Goal: Information Seeking & Learning: Learn about a topic

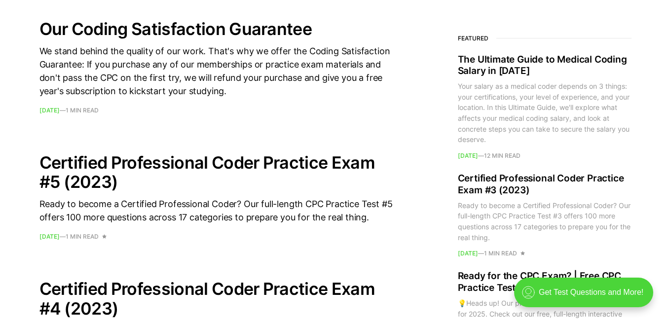
scroll to position [722, 0]
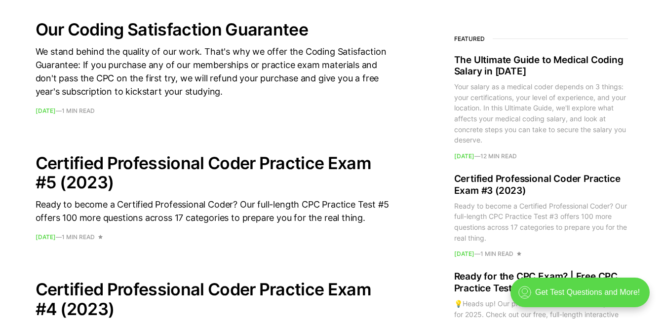
click at [617, 297] on div ".cls-1{fill:none;stroke:currentColor;stroke-linecap:round;stroke-linejoin:round…" at bounding box center [579, 293] width 139 height 30
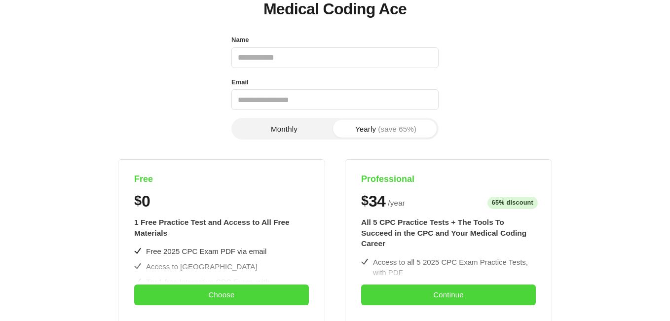
scroll to position [0, 0]
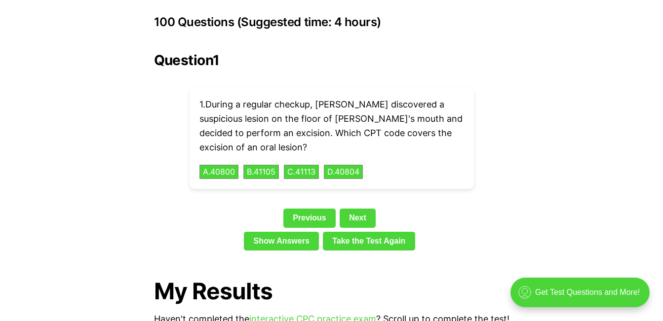
scroll to position [2225, 0]
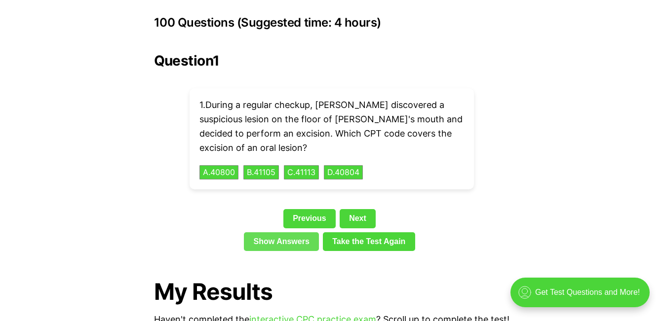
click at [312, 232] on link "Show Answers" at bounding box center [281, 241] width 75 height 19
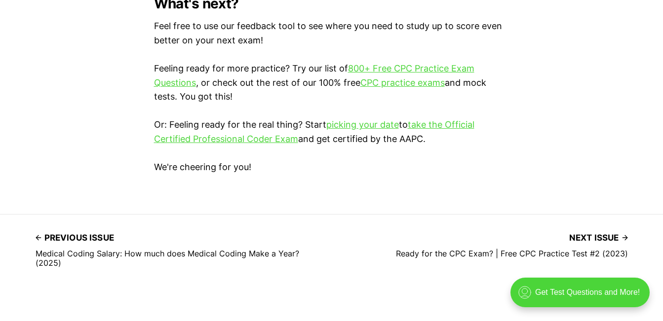
scroll to position [3014, 0]
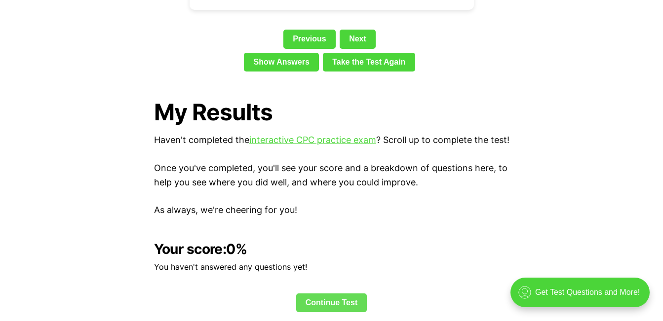
click at [344, 300] on link "Continue Test" at bounding box center [331, 303] width 71 height 19
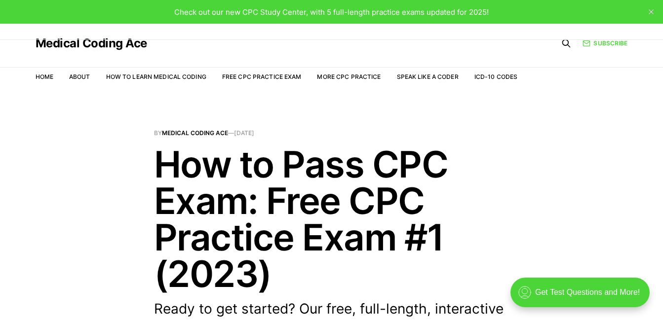
click at [471, 205] on h1 "How to Pass CPC Exam: Free CPC Practice Exam #1 (2023)" at bounding box center [331, 219] width 355 height 146
